Goal: Task Accomplishment & Management: Manage account settings

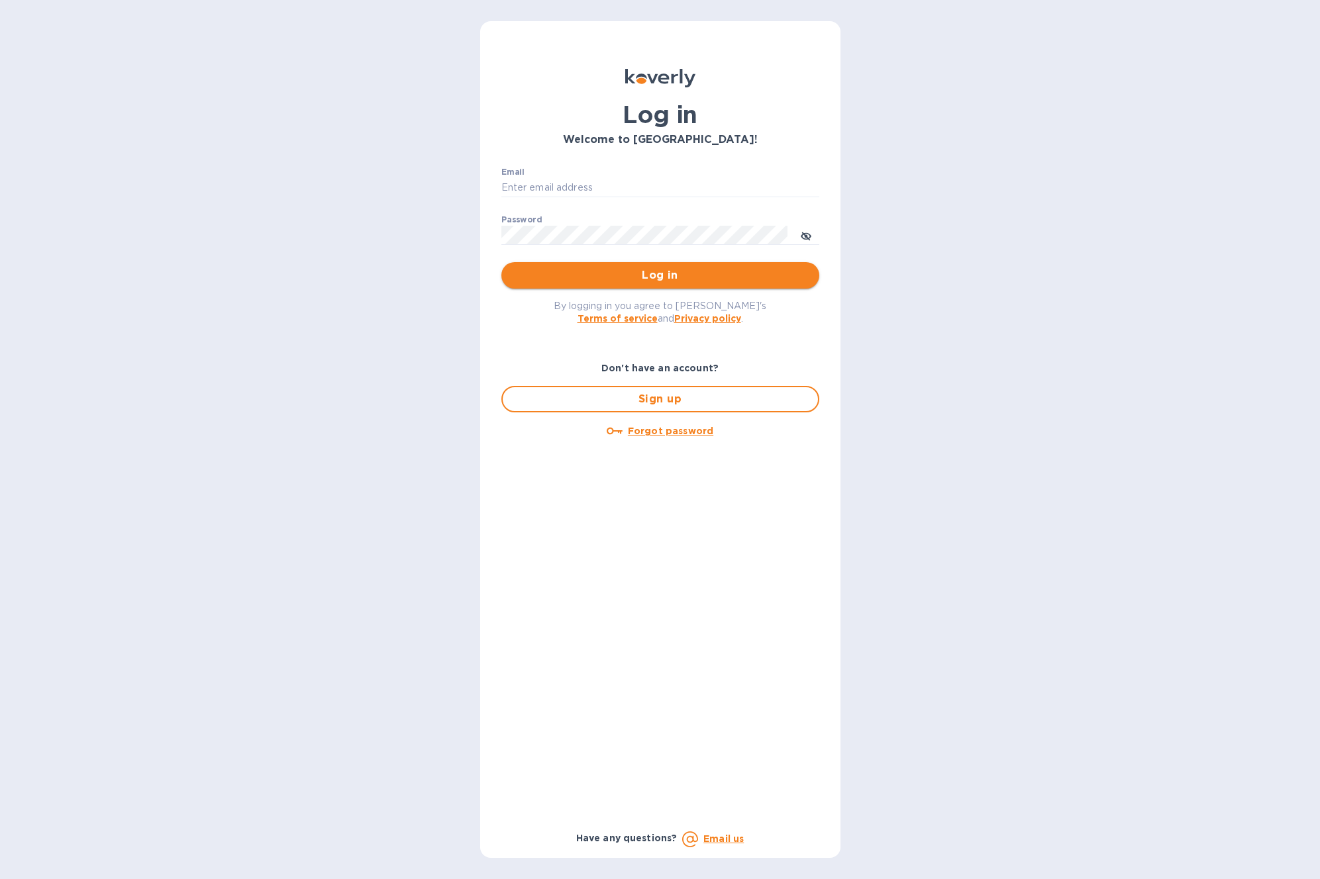
type input "[EMAIL_ADDRESS][DOMAIN_NAME]"
click at [677, 276] on span "Log in" at bounding box center [660, 276] width 297 height 16
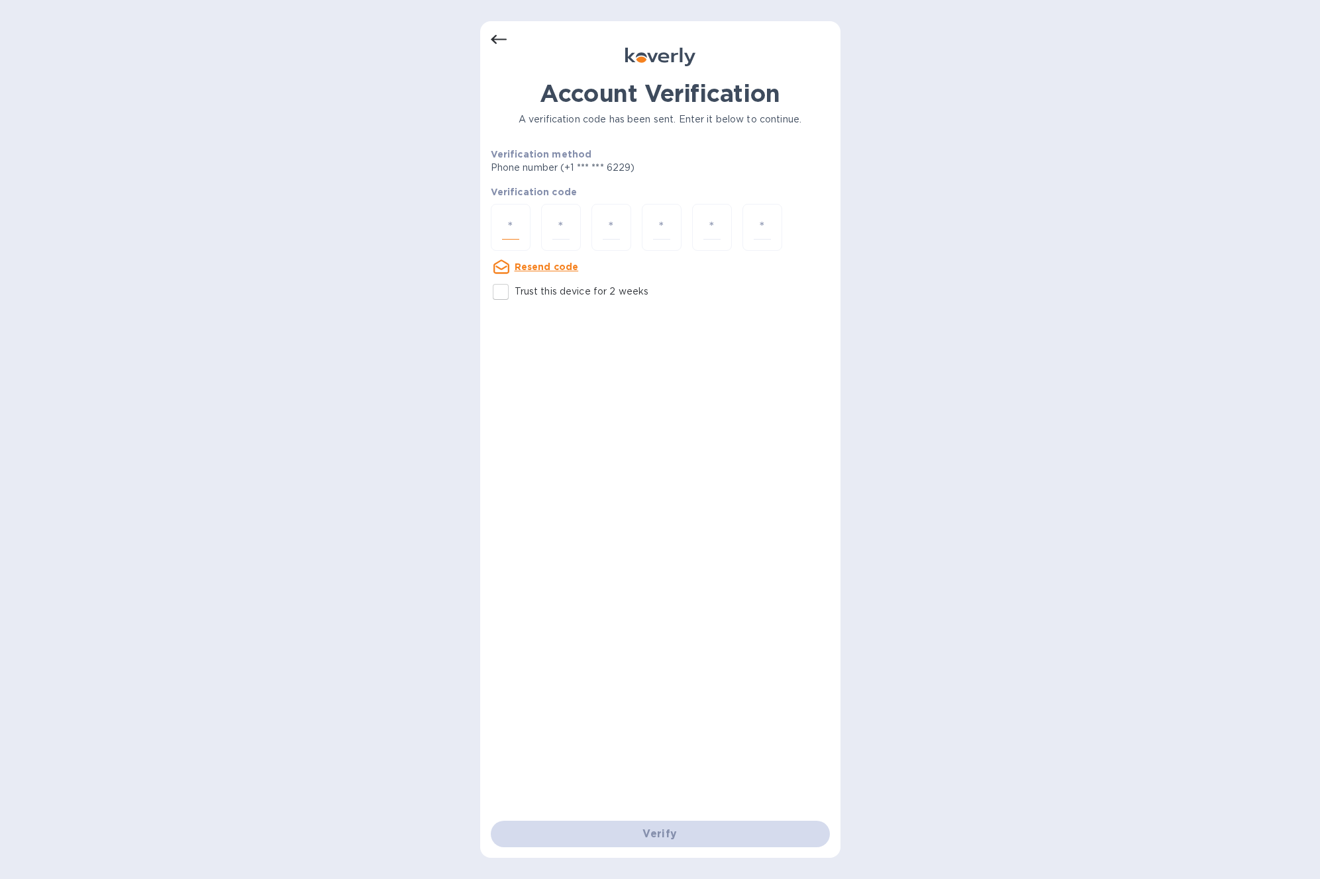
click at [515, 224] on input "number" at bounding box center [510, 227] width 17 height 25
paste input "9"
type input "9"
type input "5"
type input "9"
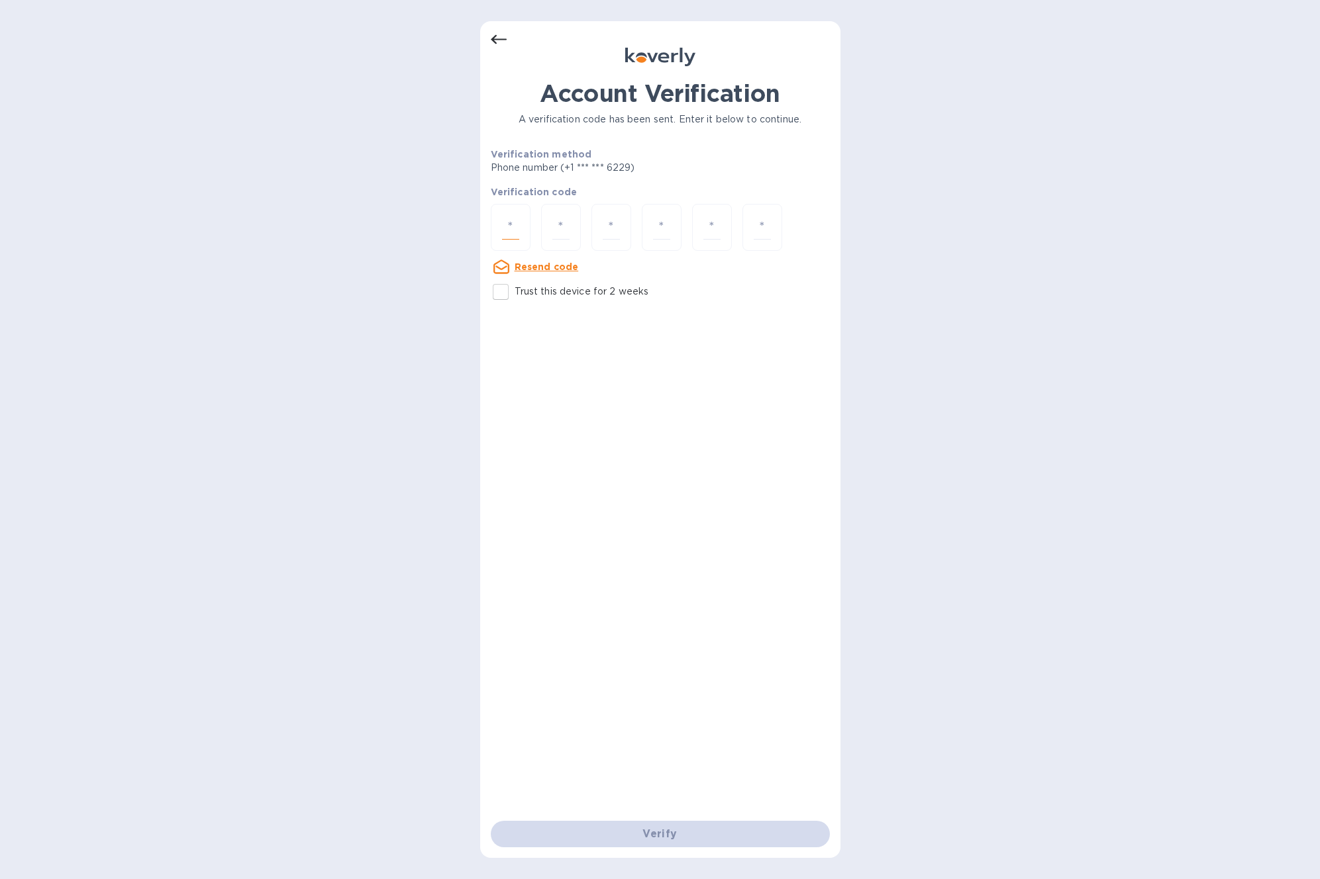
type input "1"
type input "4"
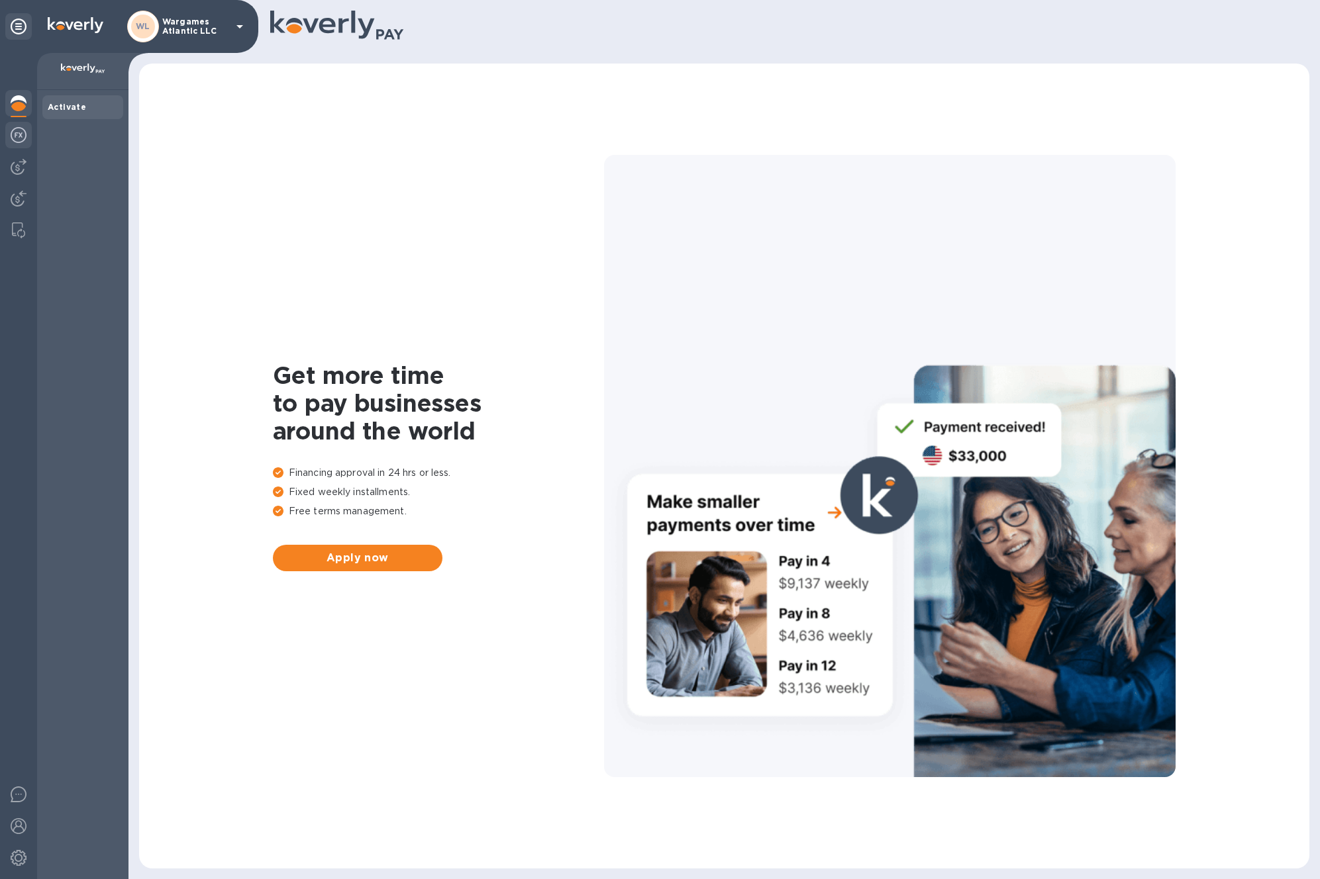
click at [25, 137] on img at bounding box center [19, 135] width 16 height 16
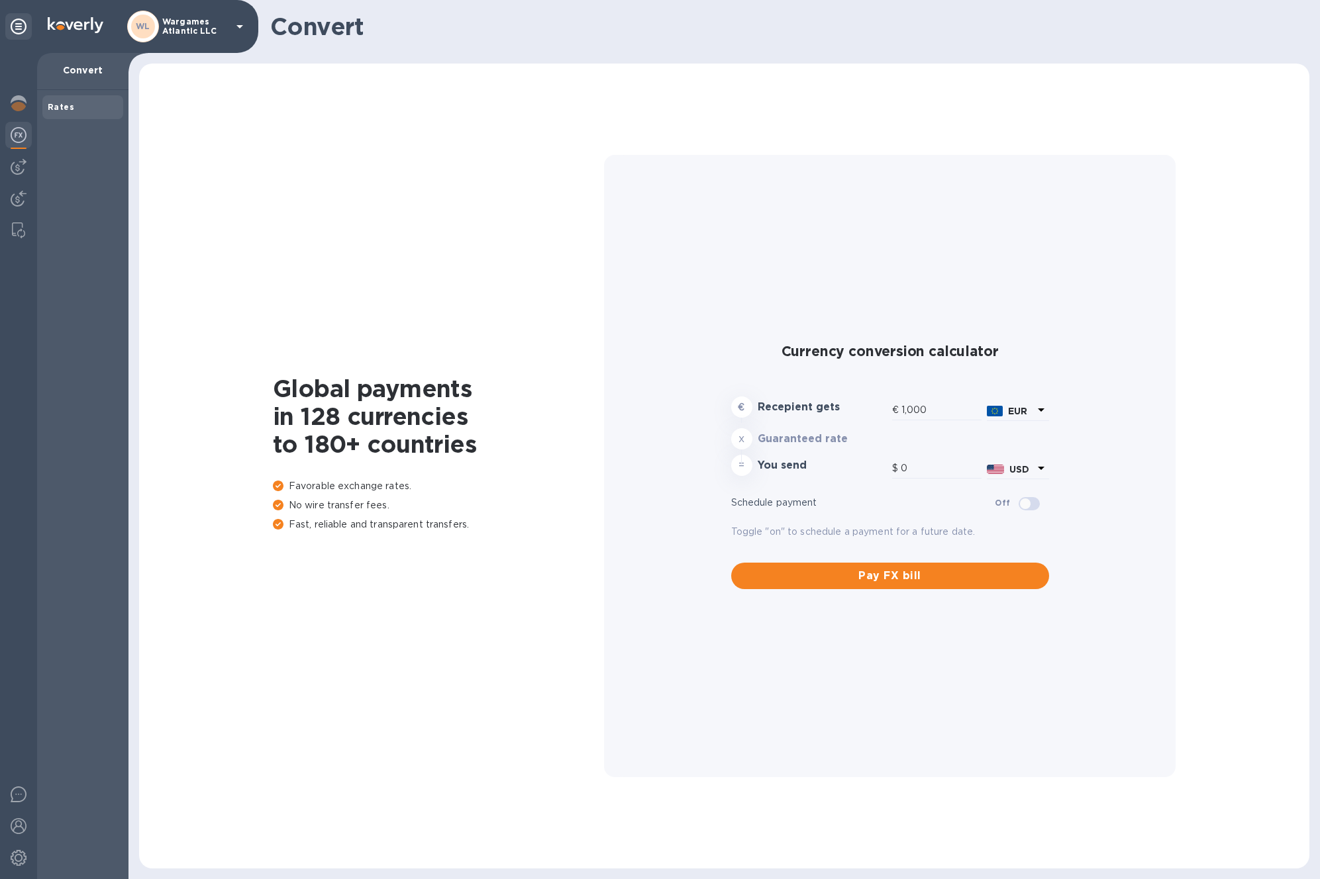
type input "1,187.13"
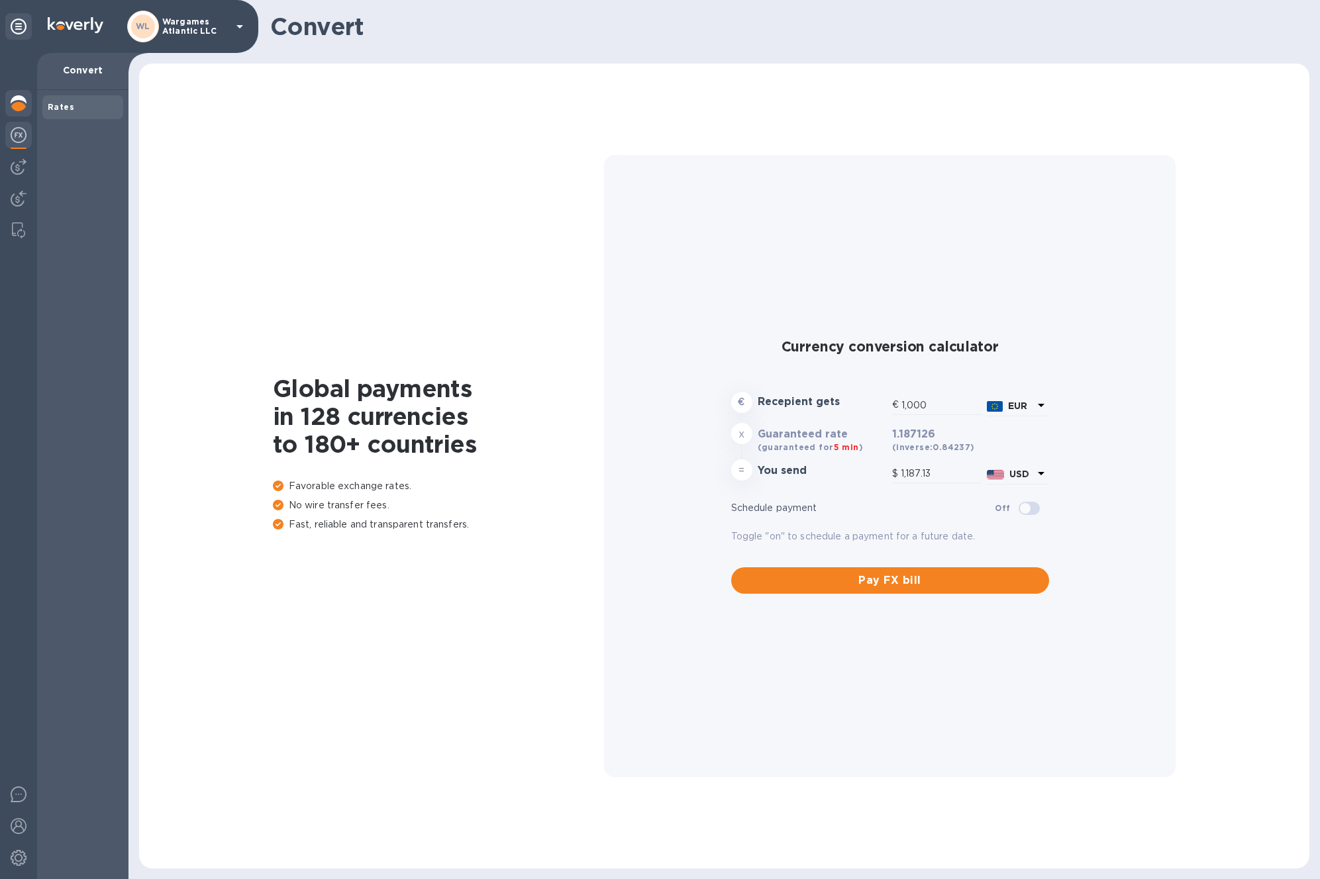
click at [19, 103] on img at bounding box center [19, 103] width 16 height 16
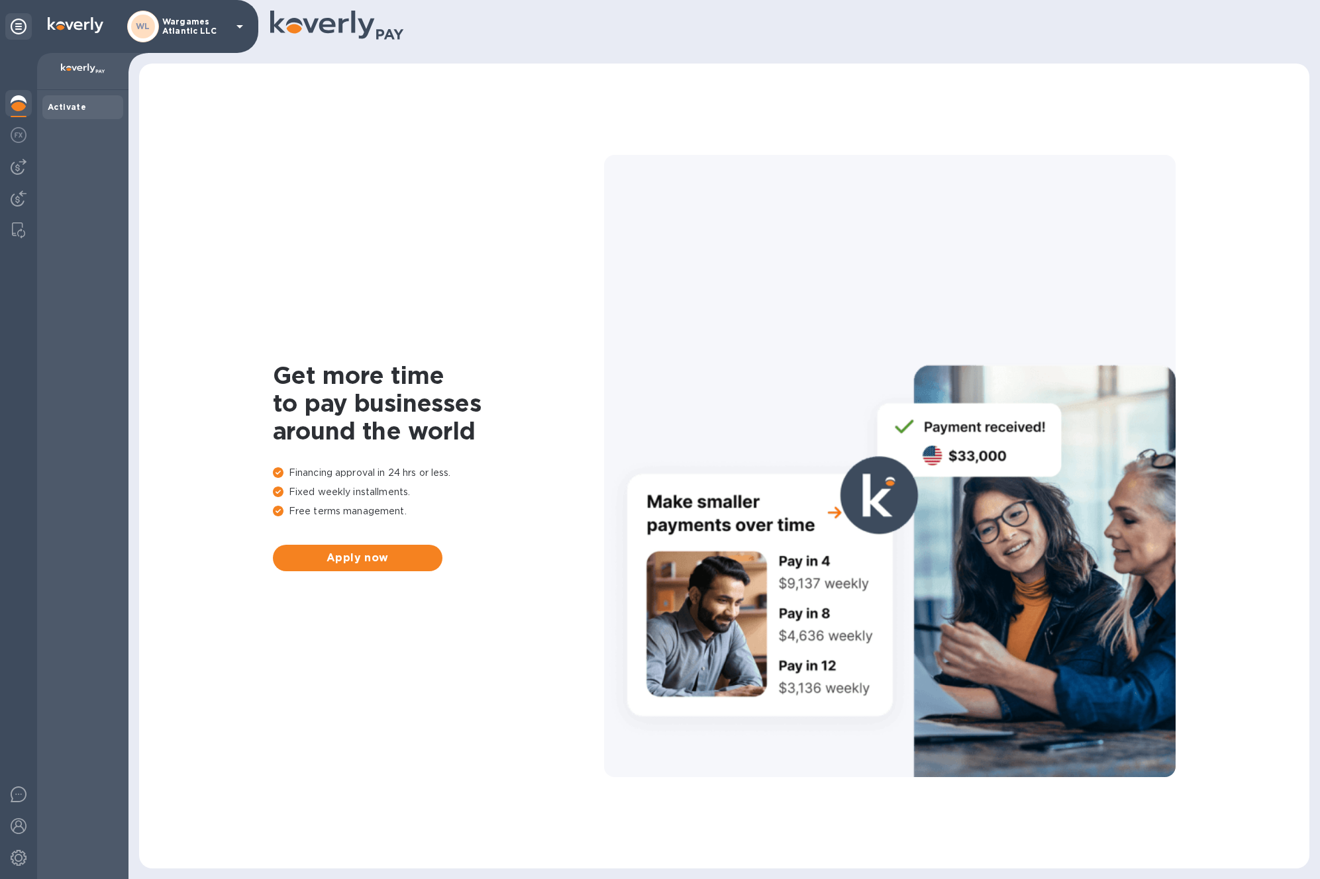
click at [85, 72] on img at bounding box center [83, 69] width 44 height 11
click at [79, 102] on b "Activate" at bounding box center [67, 107] width 38 height 10
click at [219, 17] on p "Wargames Atlantic LLC" at bounding box center [195, 26] width 66 height 19
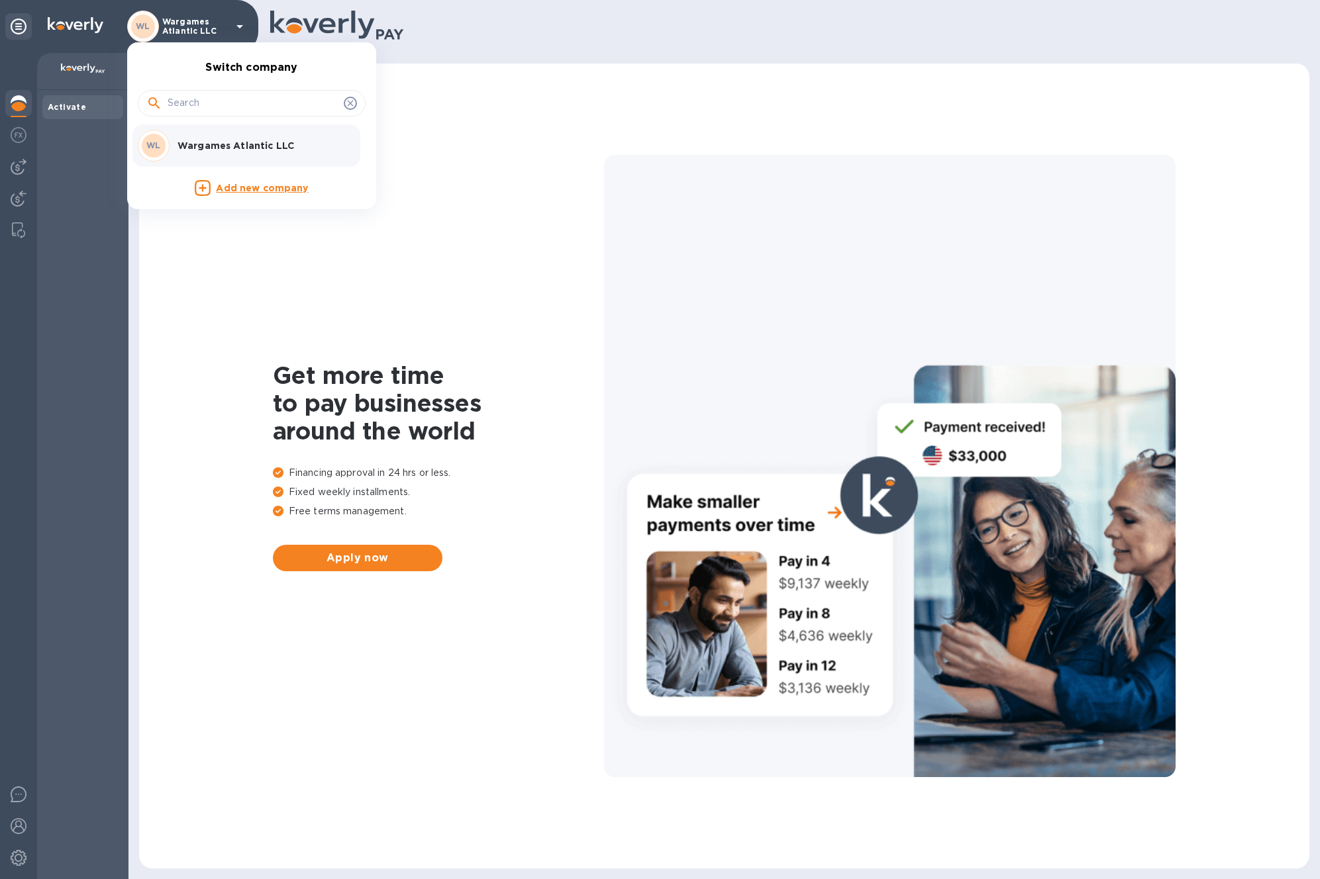
click at [22, 134] on div at bounding box center [660, 439] width 1320 height 879
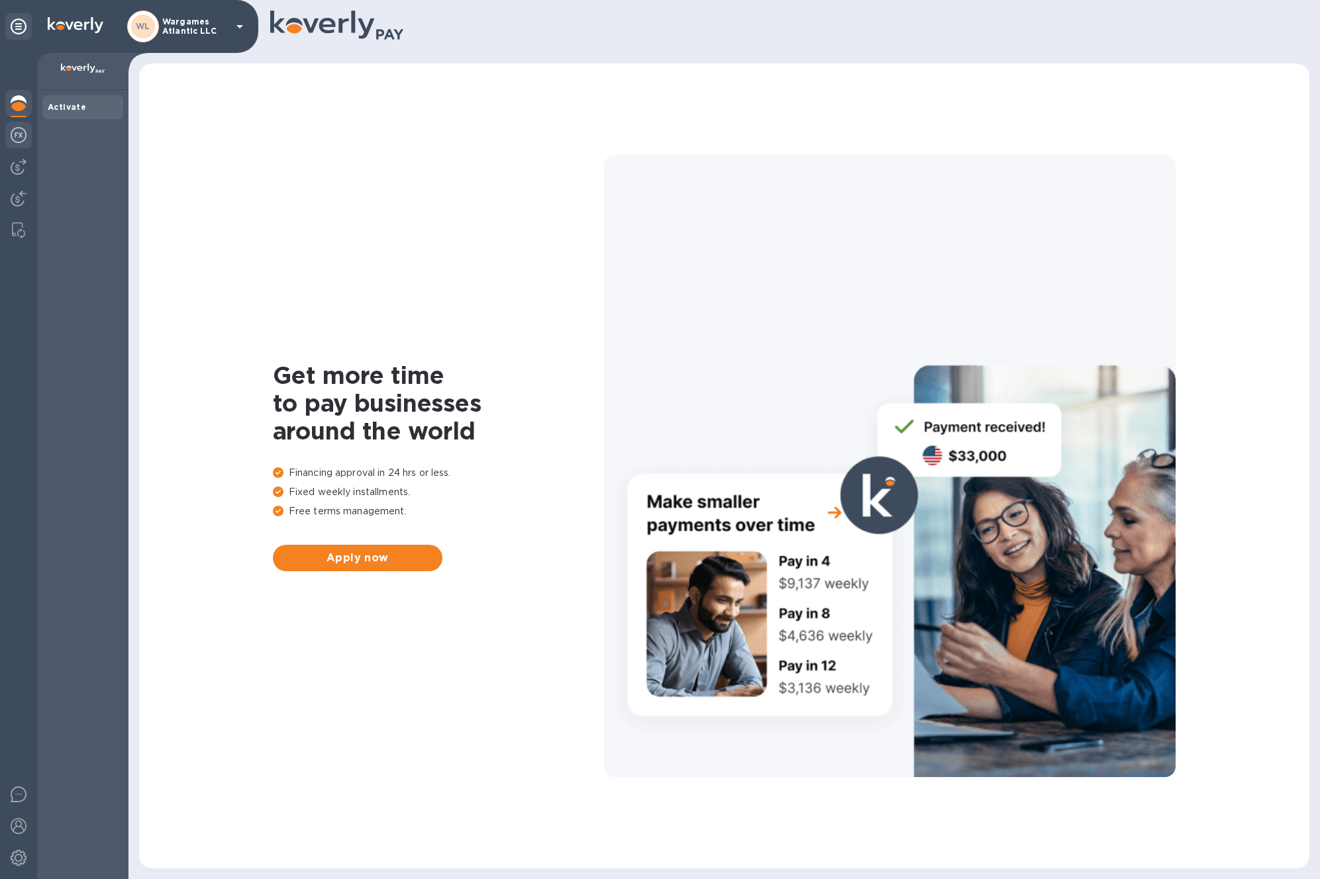
click at [15, 136] on img at bounding box center [19, 135] width 16 height 16
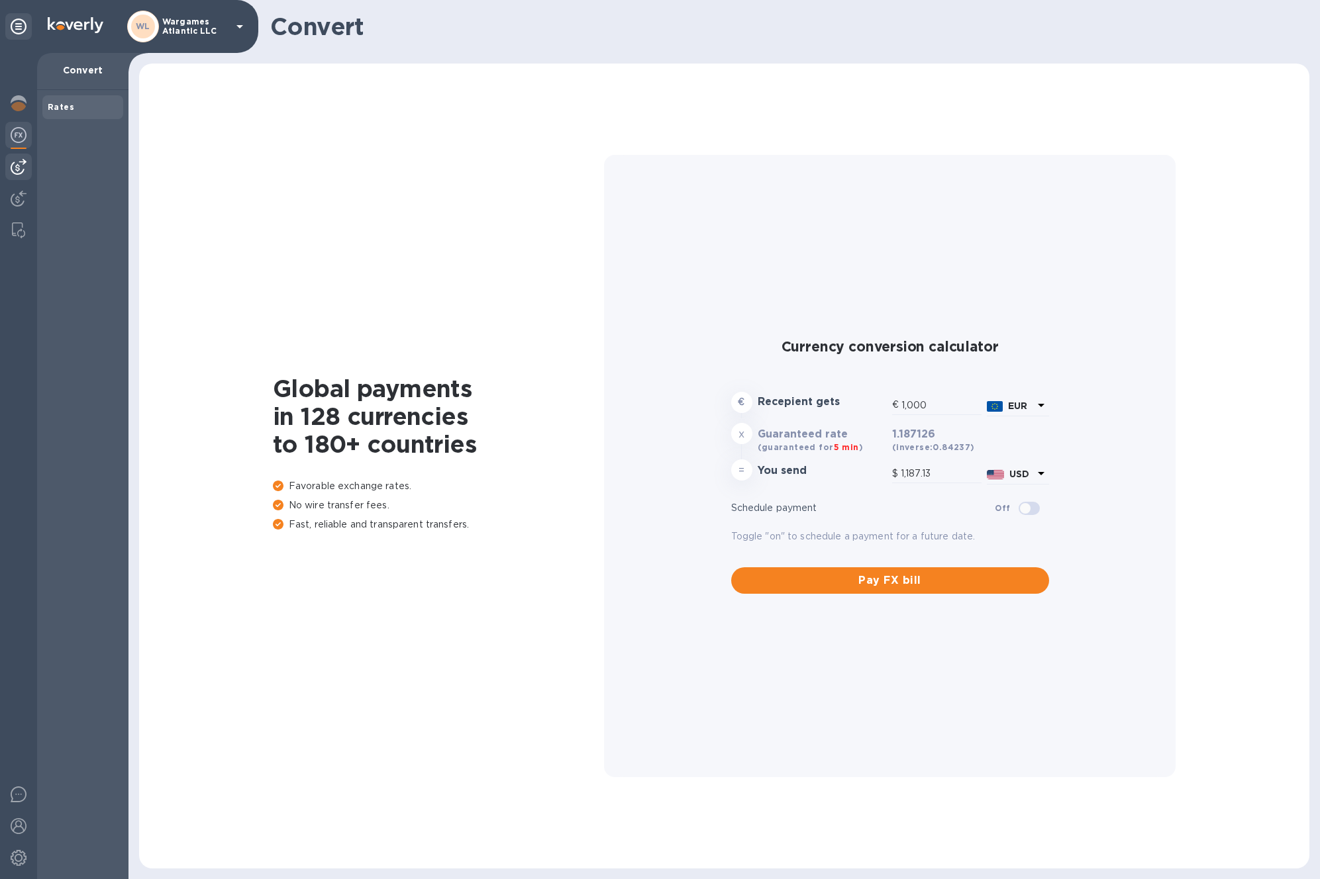
click at [15, 166] on img at bounding box center [19, 167] width 16 height 16
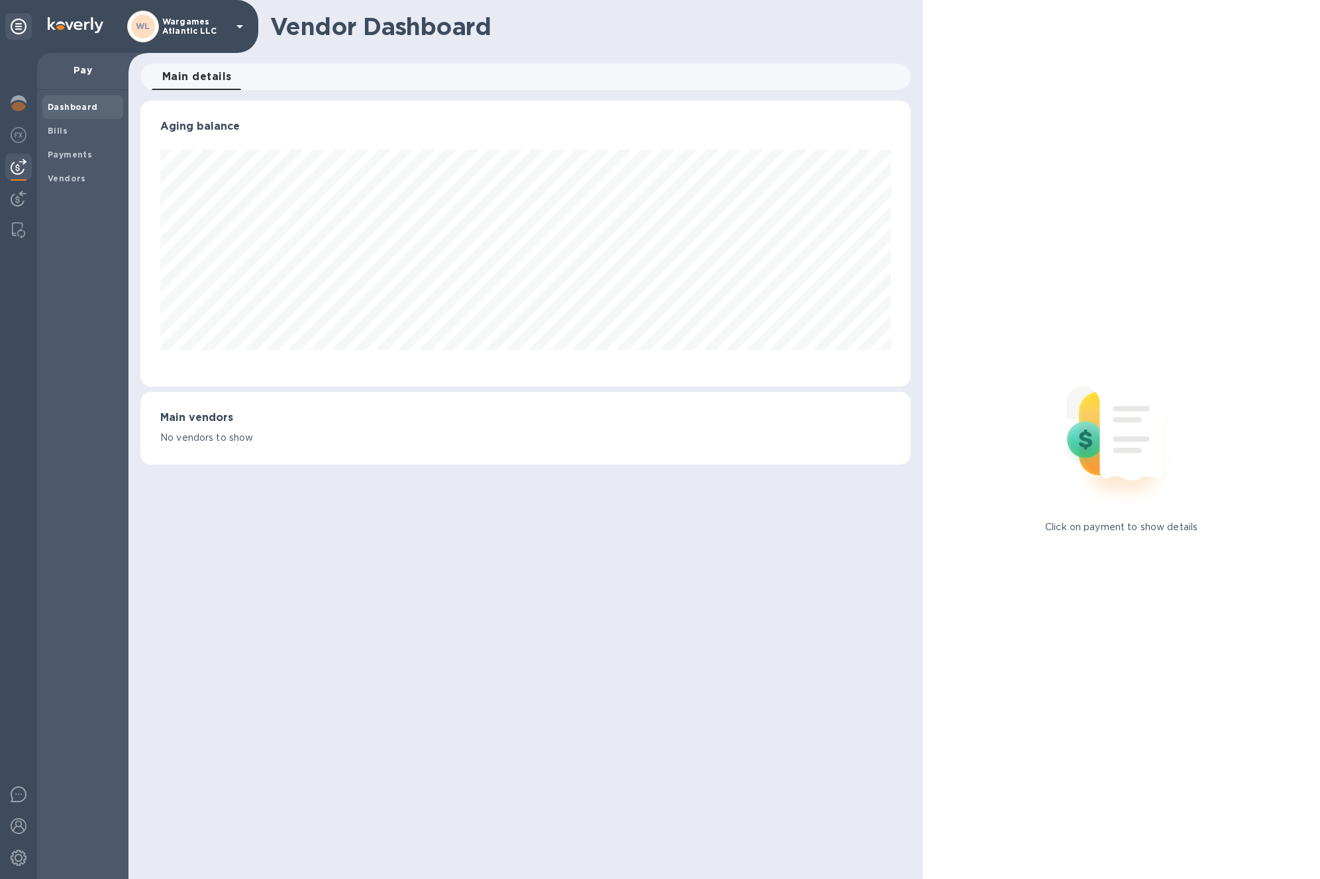
scroll to position [286, 771]
click at [17, 193] on img at bounding box center [19, 199] width 16 height 16
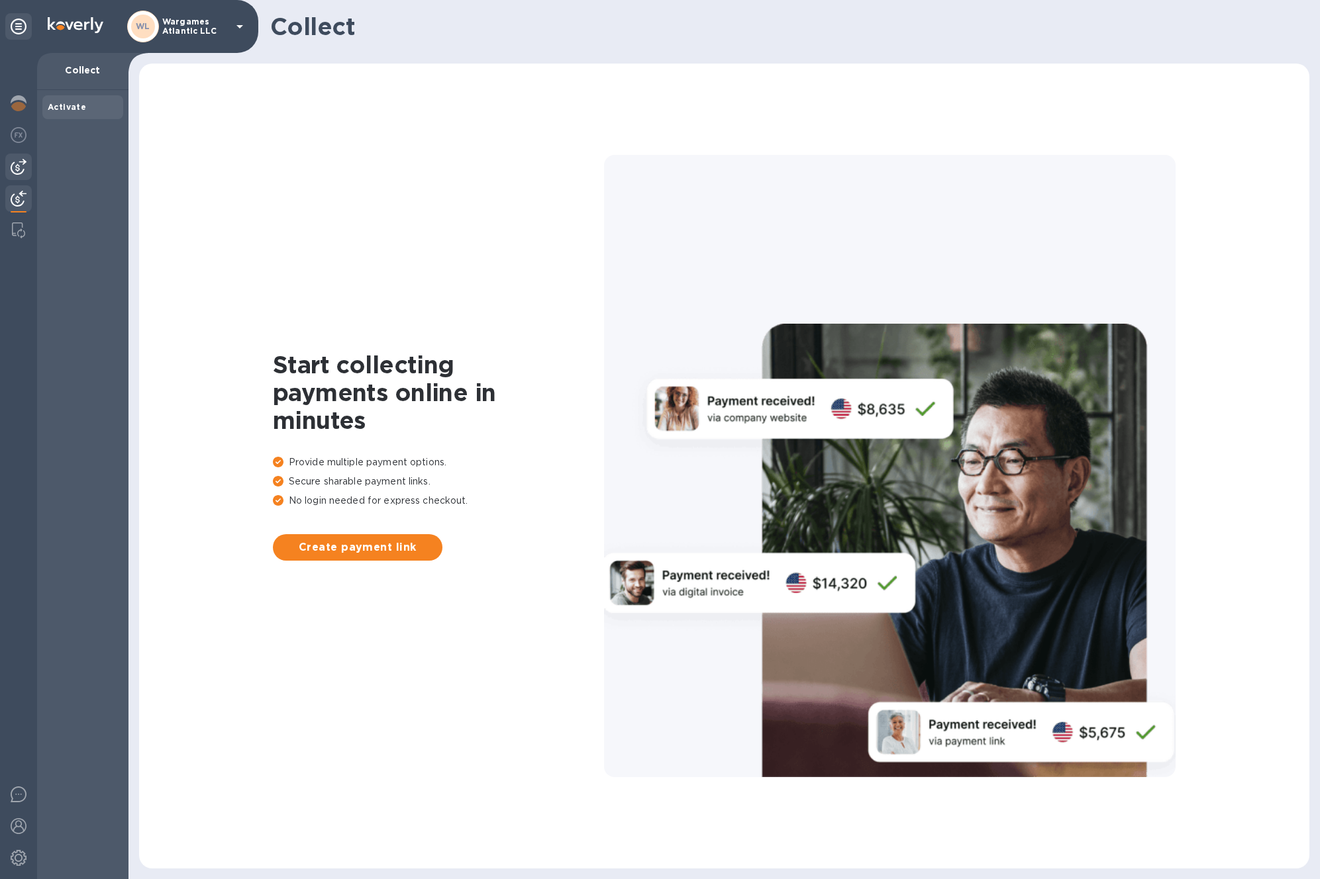
click at [8, 162] on div at bounding box center [18, 167] width 26 height 26
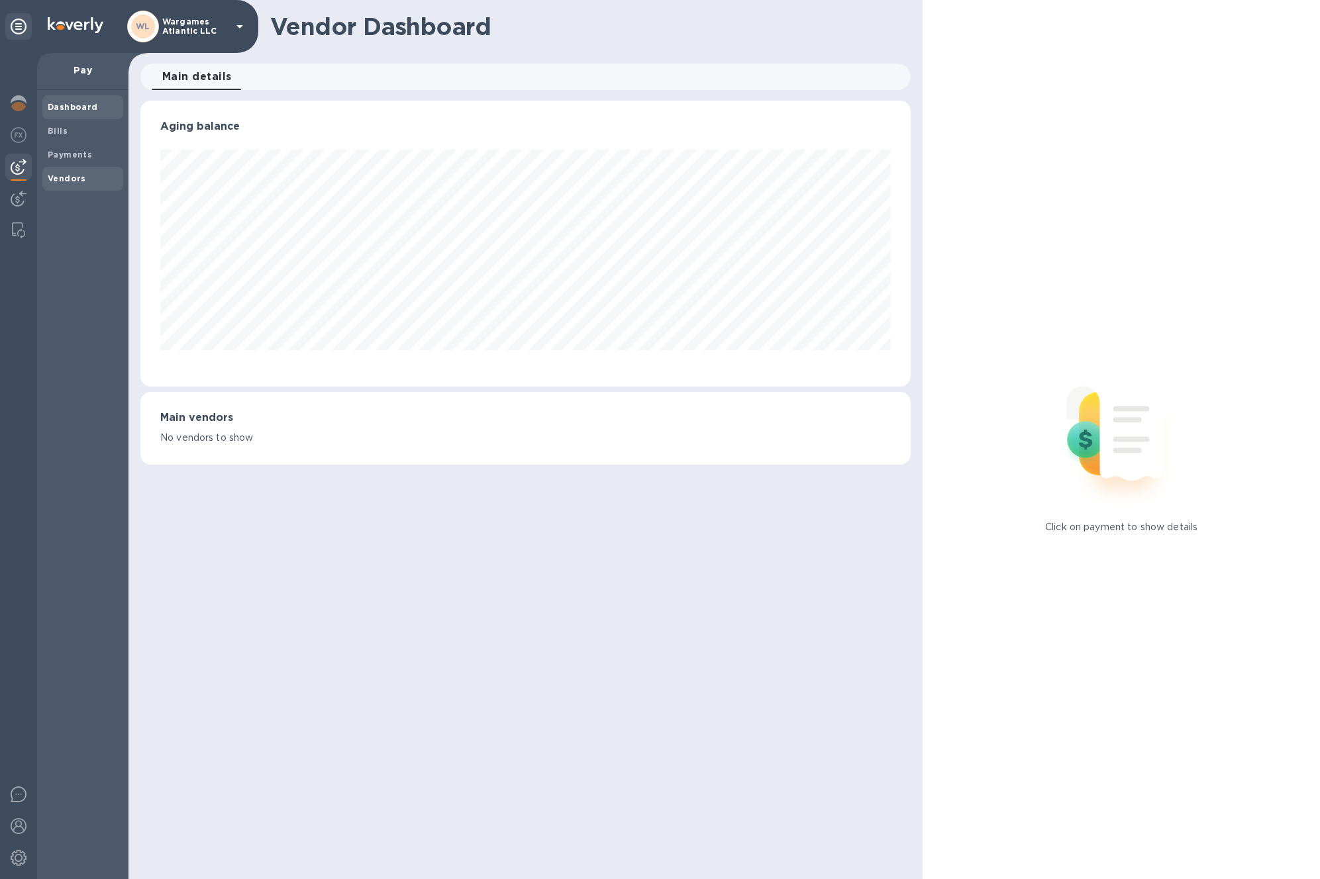
scroll to position [286, 771]
click at [72, 177] on b "Vendors" at bounding box center [67, 178] width 38 height 10
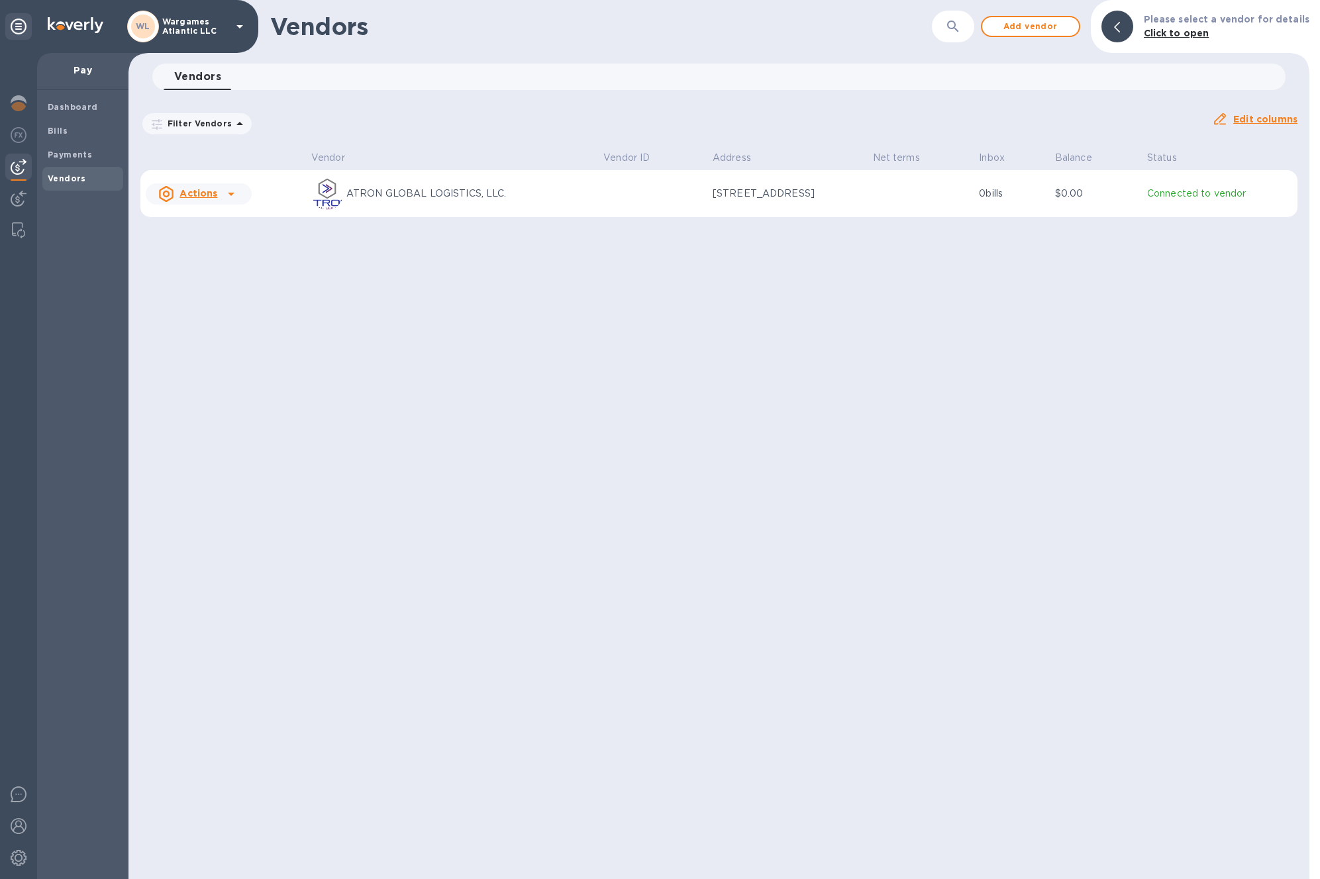
click at [204, 188] on u "Actions" at bounding box center [198, 193] width 38 height 11
click at [207, 246] on b "Add new bill" at bounding box center [214, 247] width 62 height 11
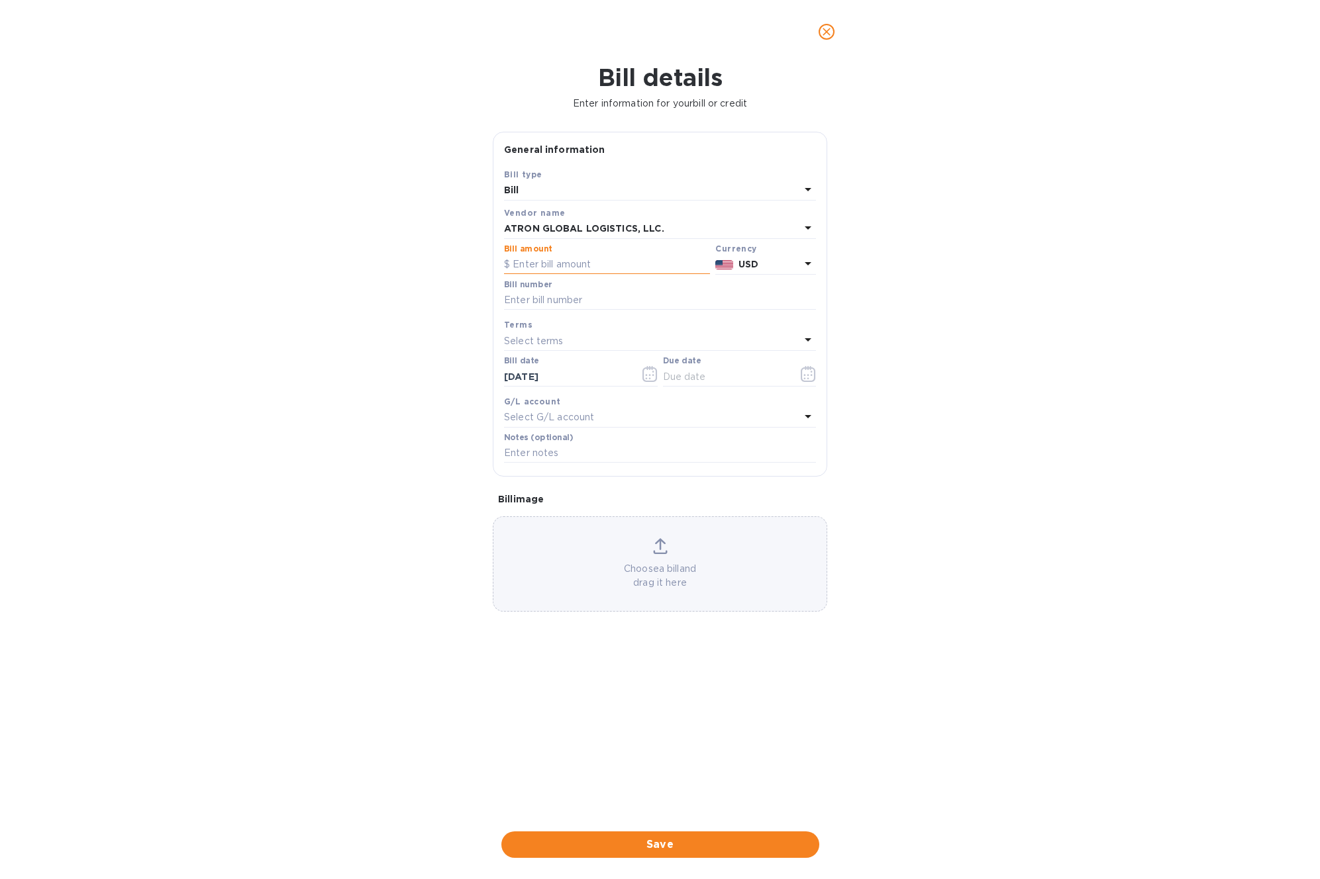
click at [560, 262] on input "text" at bounding box center [607, 265] width 206 height 20
type input "1,150"
click at [560, 295] on input "text" at bounding box center [660, 301] width 312 height 20
paste input "S00002787"
type input "S00002787"
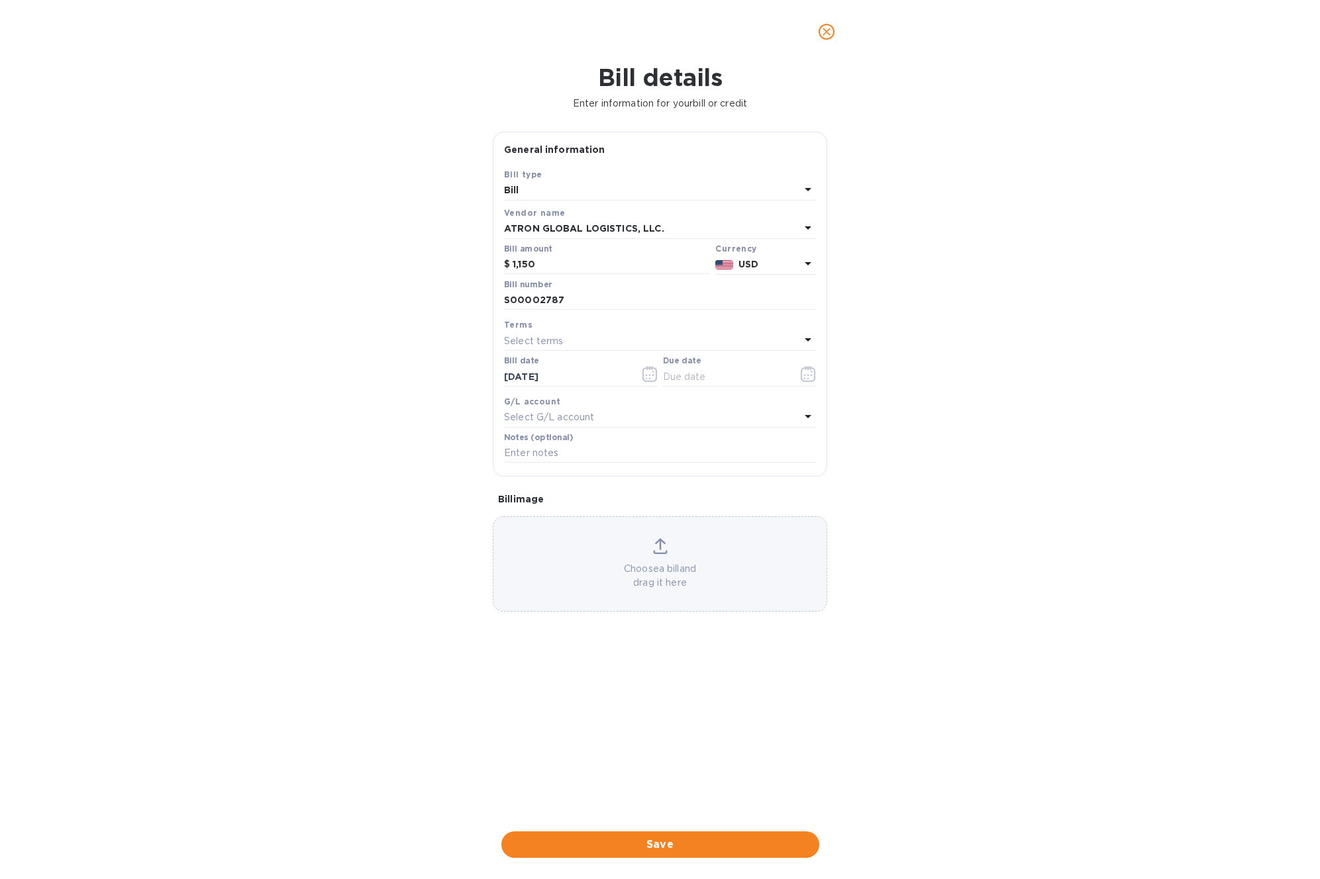
click at [901, 350] on div "Bill details Enter information for your bill or credit General information Save…" at bounding box center [660, 472] width 1320 height 816
click at [684, 840] on span "Save" at bounding box center [660, 845] width 297 height 16
click at [806, 379] on icon "button" at bounding box center [808, 374] width 15 height 16
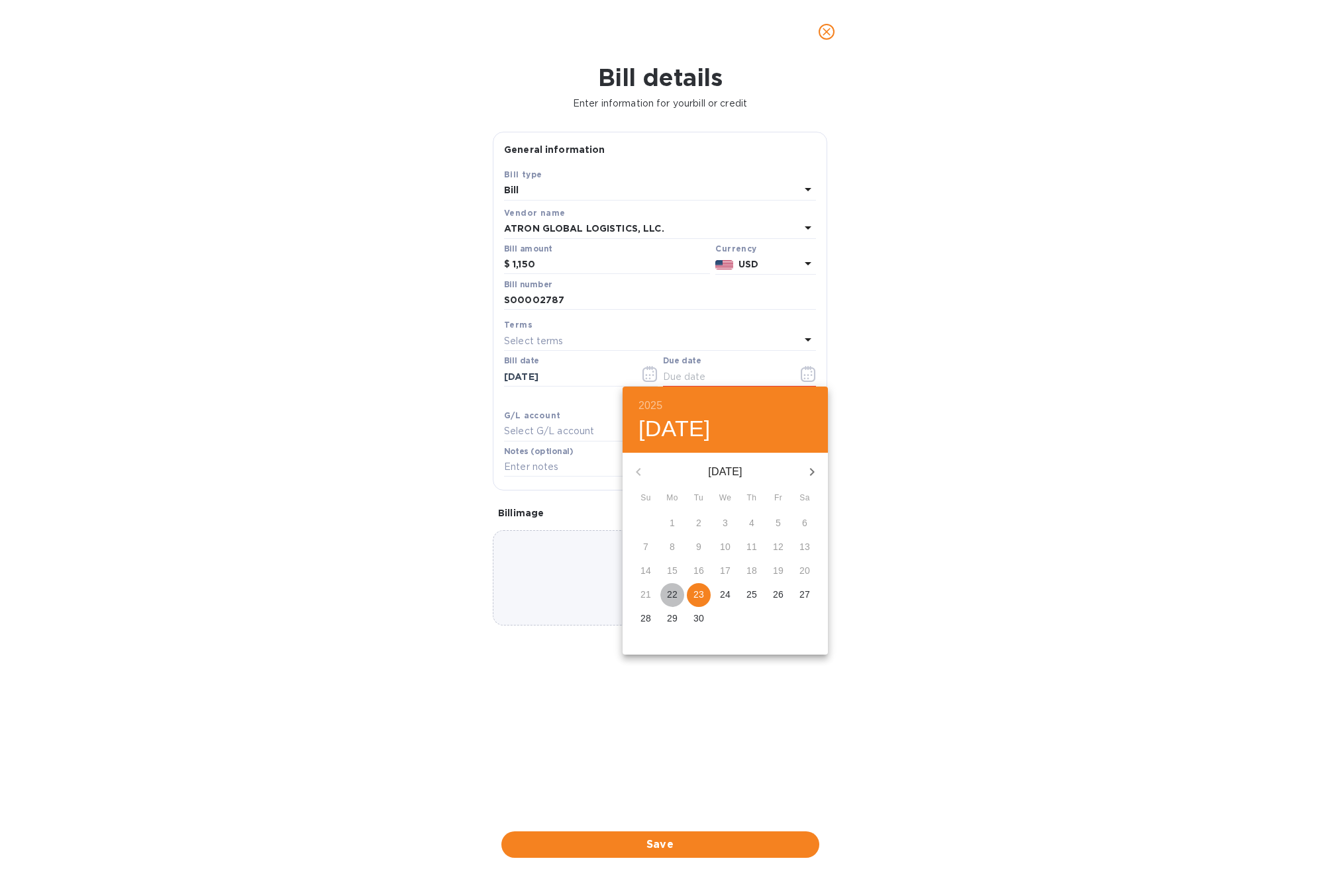
click at [675, 591] on p "22" at bounding box center [672, 594] width 11 height 13
type input "09/22/2025"
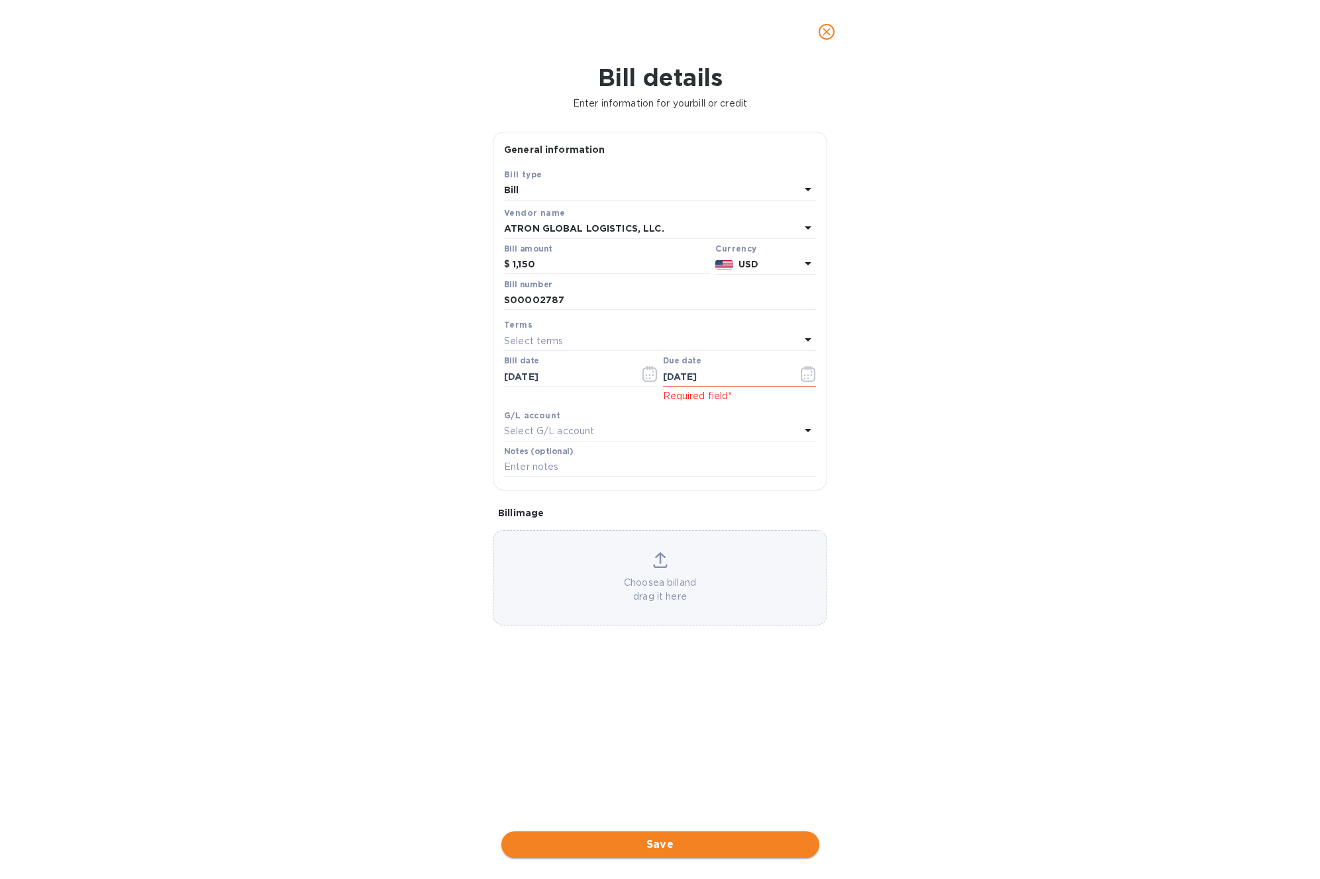
click at [732, 845] on span "Save" at bounding box center [660, 845] width 297 height 16
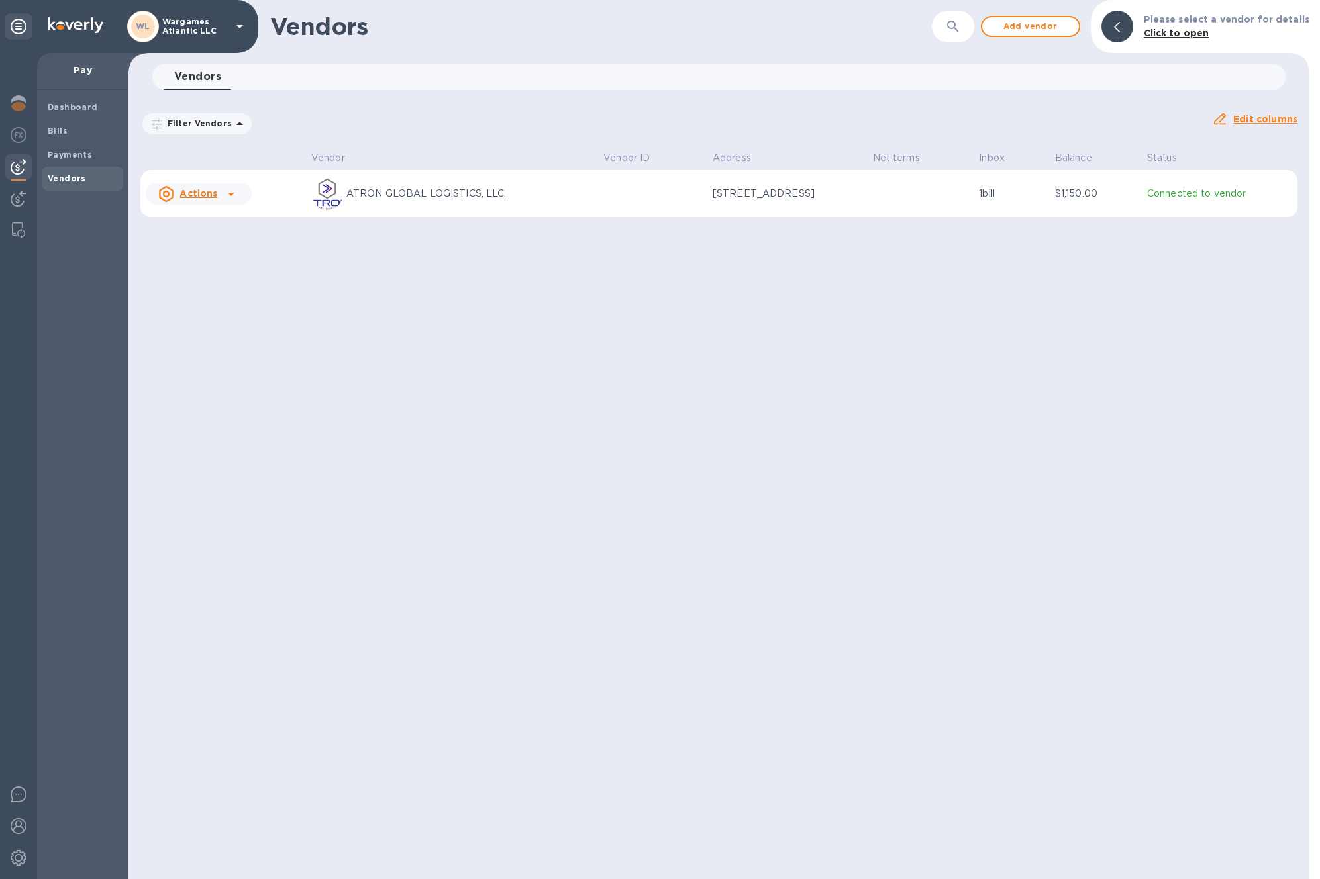
click at [224, 195] on icon at bounding box center [231, 194] width 16 height 16
click at [272, 179] on div at bounding box center [660, 439] width 1320 height 879
click at [64, 134] on b "Bills" at bounding box center [58, 131] width 20 height 10
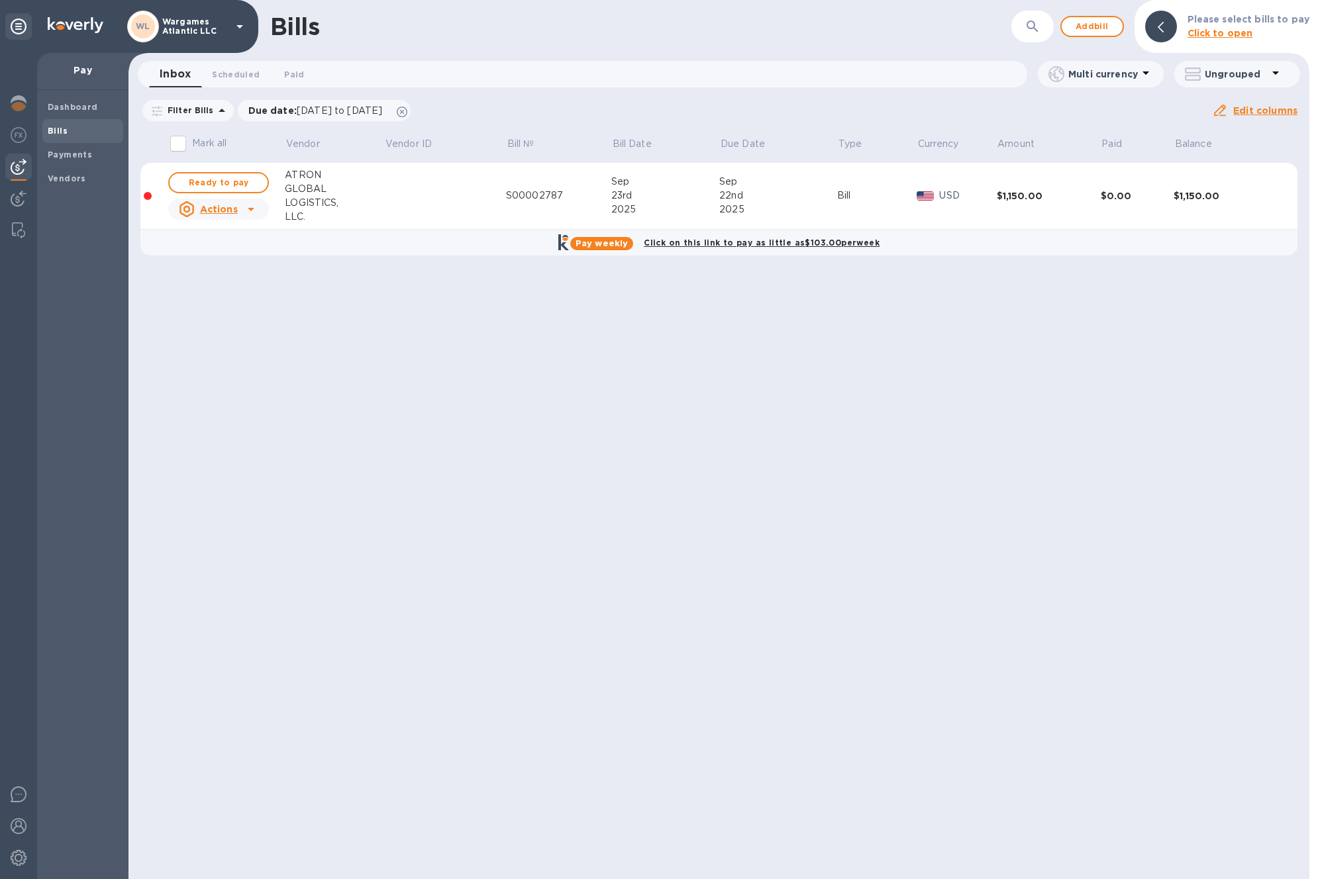
click at [227, 209] on u "Actions" at bounding box center [219, 209] width 38 height 11
click at [234, 187] on div at bounding box center [660, 439] width 1320 height 879
click at [219, 185] on span "Ready to pay" at bounding box center [218, 183] width 77 height 16
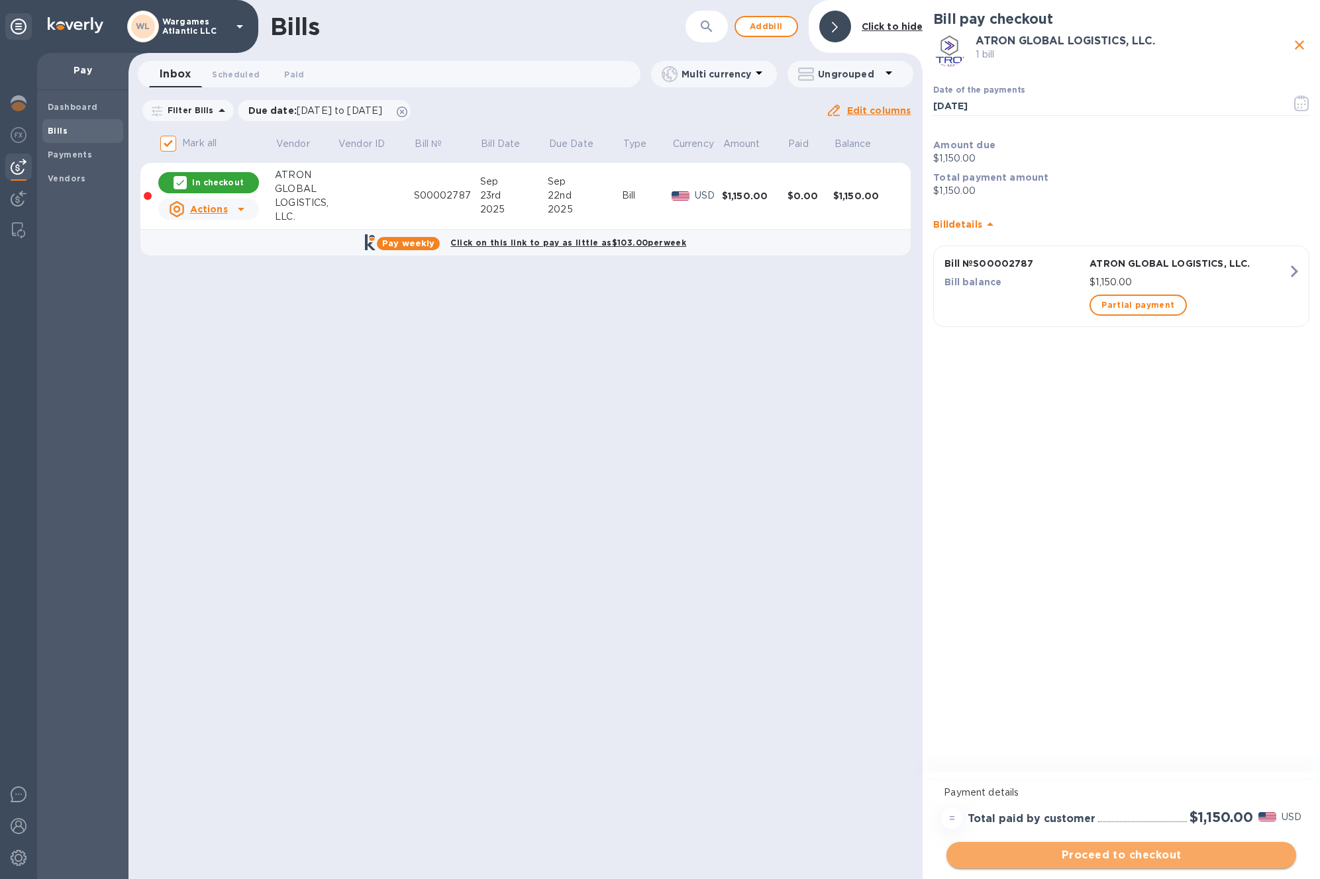
click at [1140, 851] on span "Proceed to checkout" at bounding box center [1121, 856] width 328 height 16
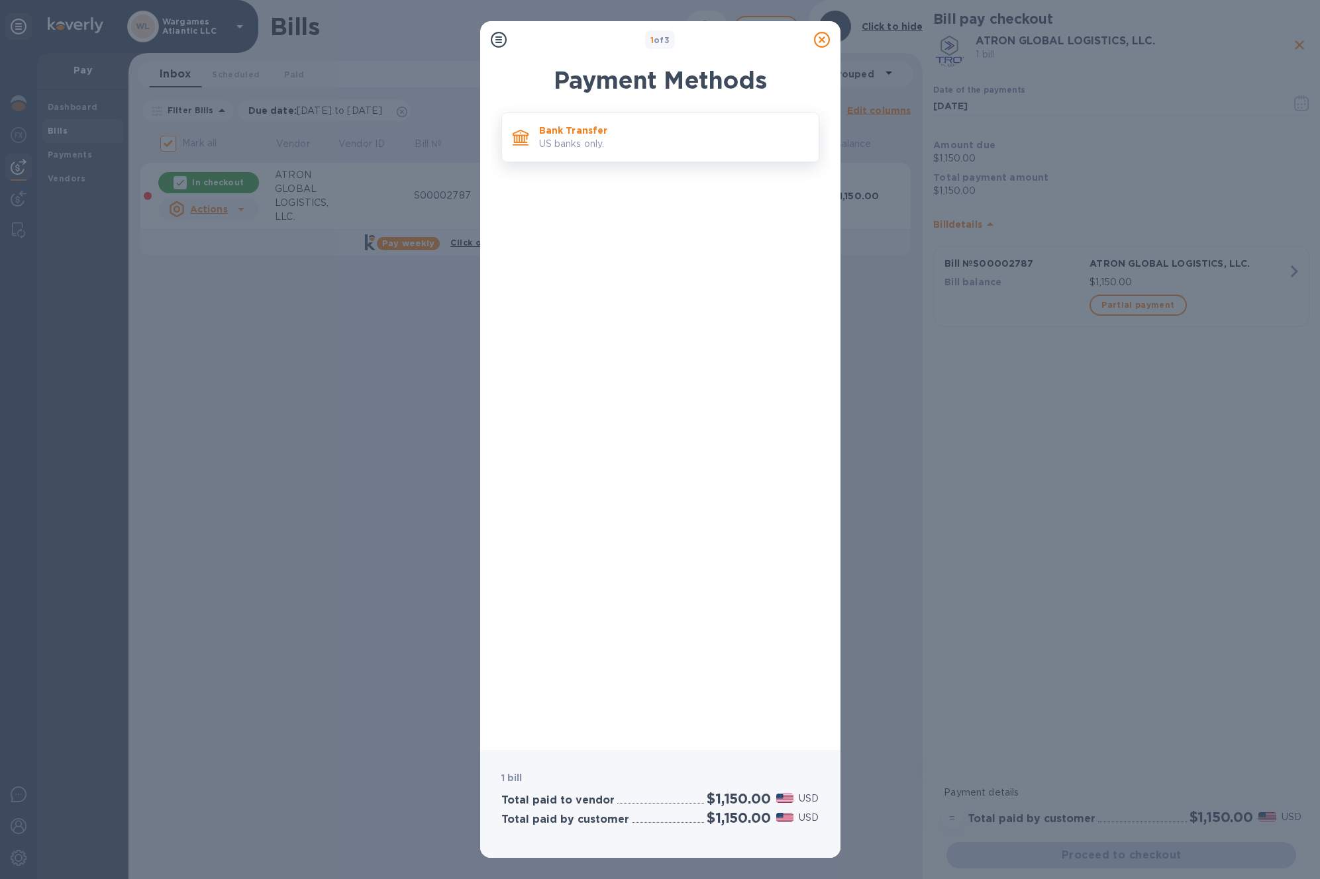
click at [743, 133] on p "Bank Transfer" at bounding box center [673, 130] width 269 height 13
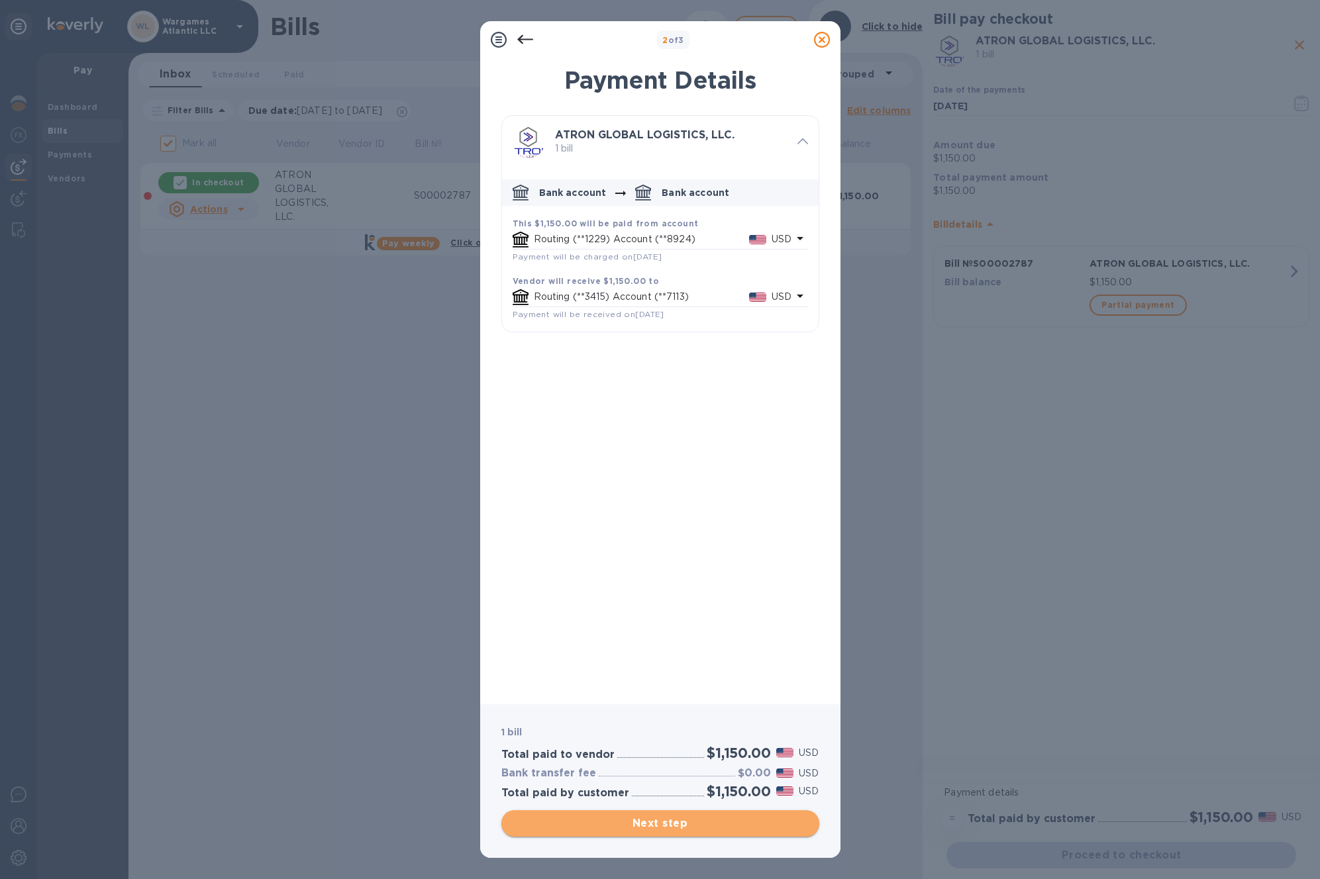
click at [750, 823] on span "Next step" at bounding box center [660, 824] width 297 height 16
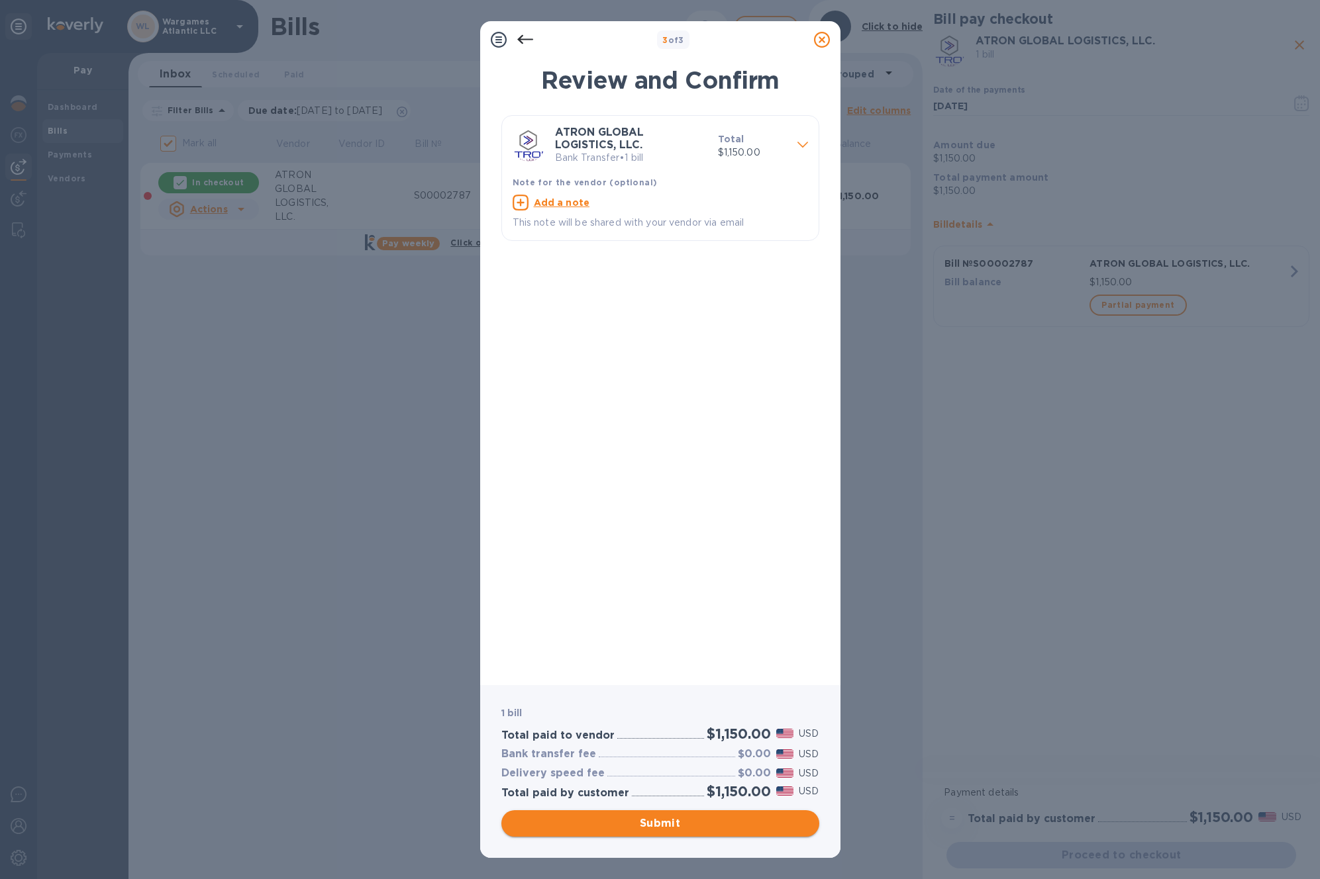
click at [731, 828] on span "Submit" at bounding box center [660, 824] width 297 height 16
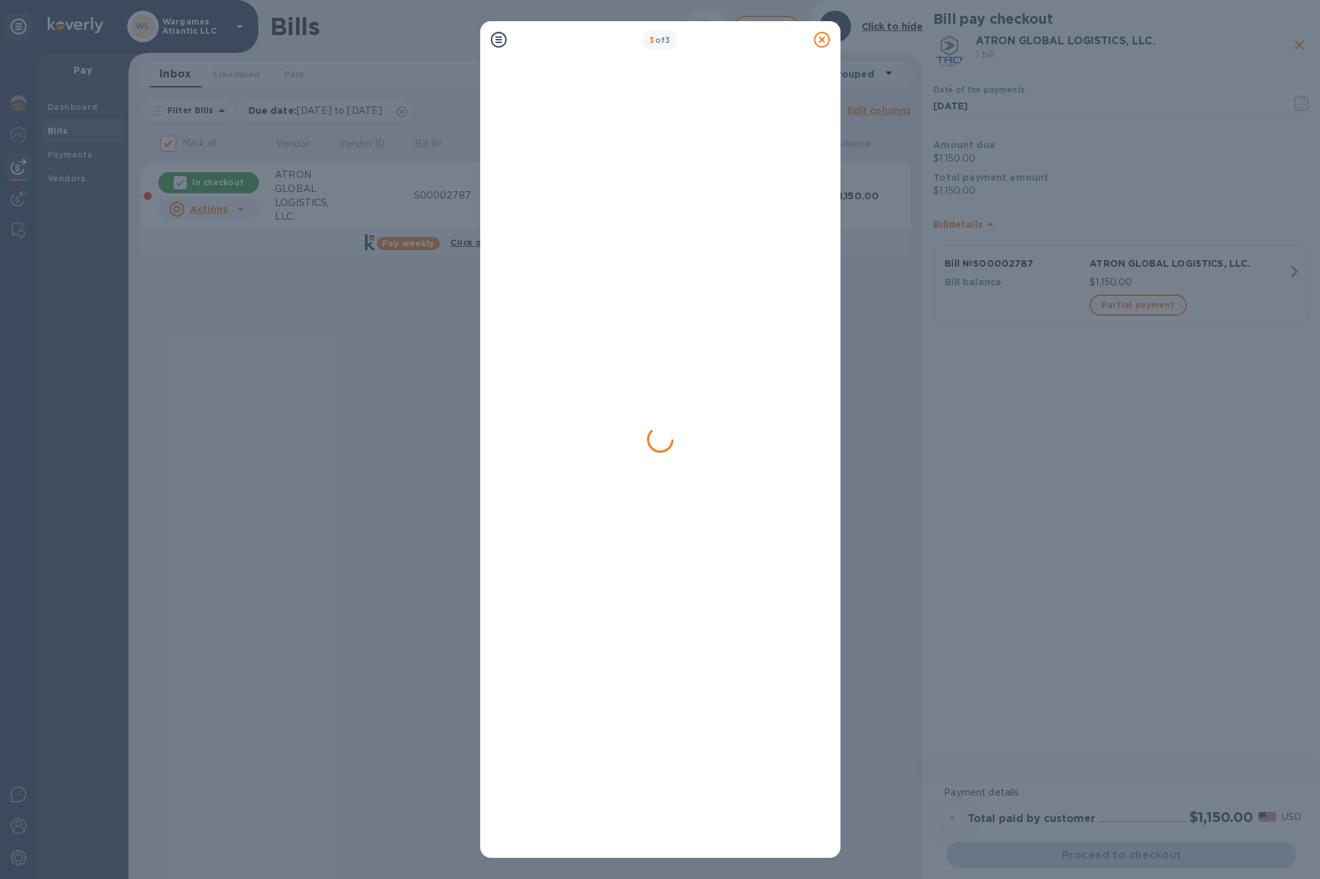
checkbox input "false"
